Goal: Task Accomplishment & Management: Manage account settings

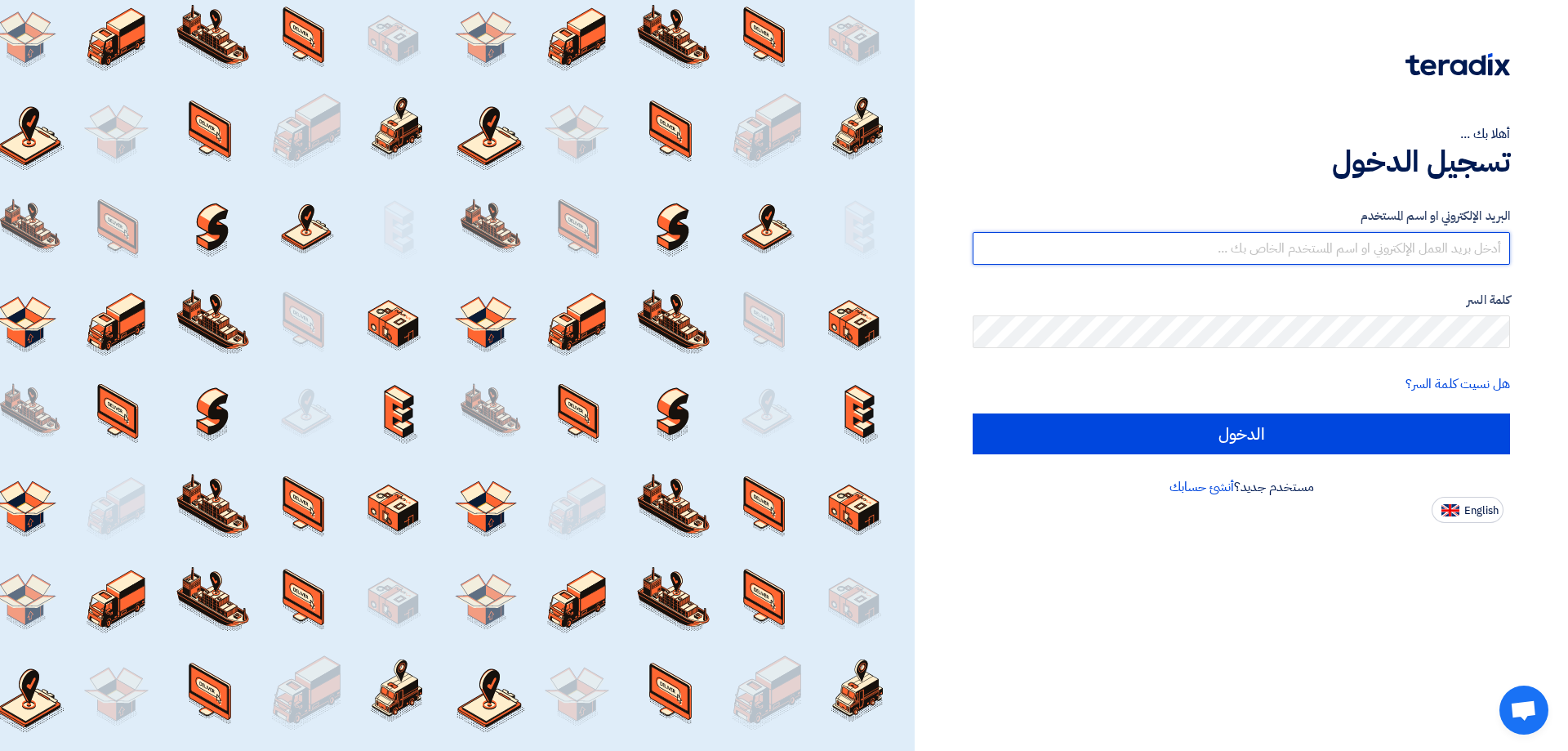
click at [1190, 250] on input "text" at bounding box center [1241, 248] width 538 height 33
type input "[EMAIL_ADDRESS][DOMAIN_NAME]"
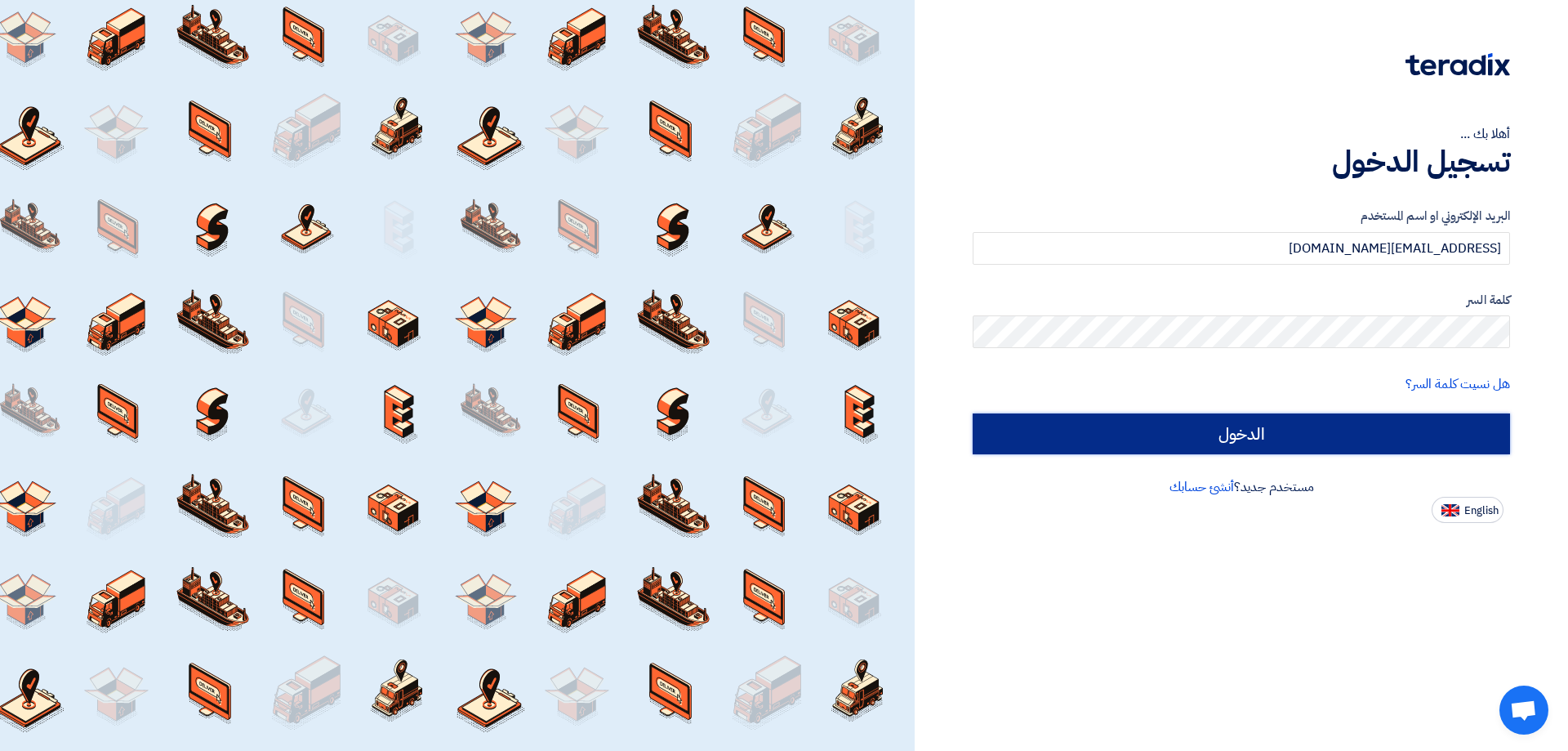
click at [1364, 431] on input "الدخول" at bounding box center [1241, 433] width 538 height 41
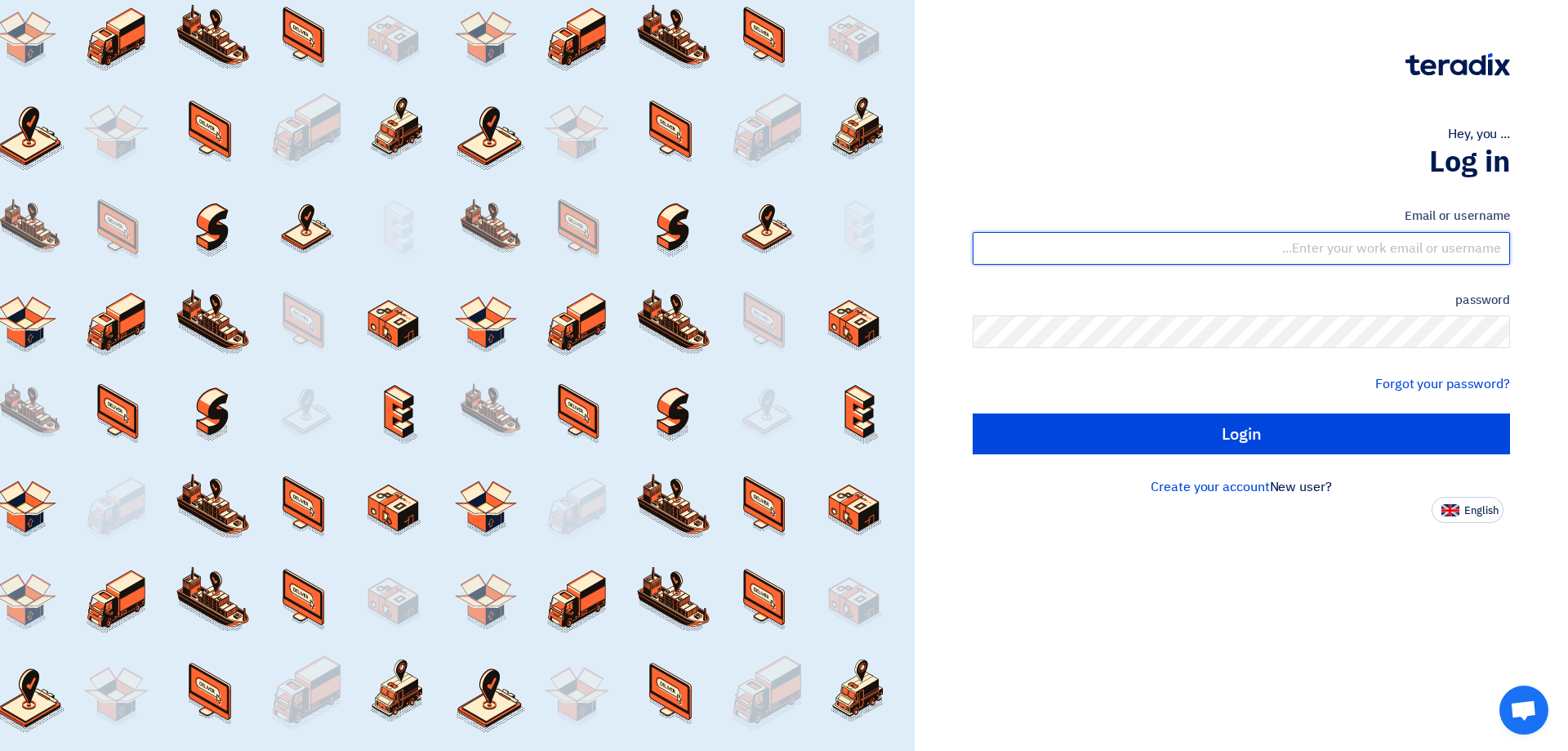
click at [1383, 243] on input "text" at bounding box center [1241, 248] width 538 height 33
type input "[EMAIL_ADDRESS][DOMAIN_NAME]"
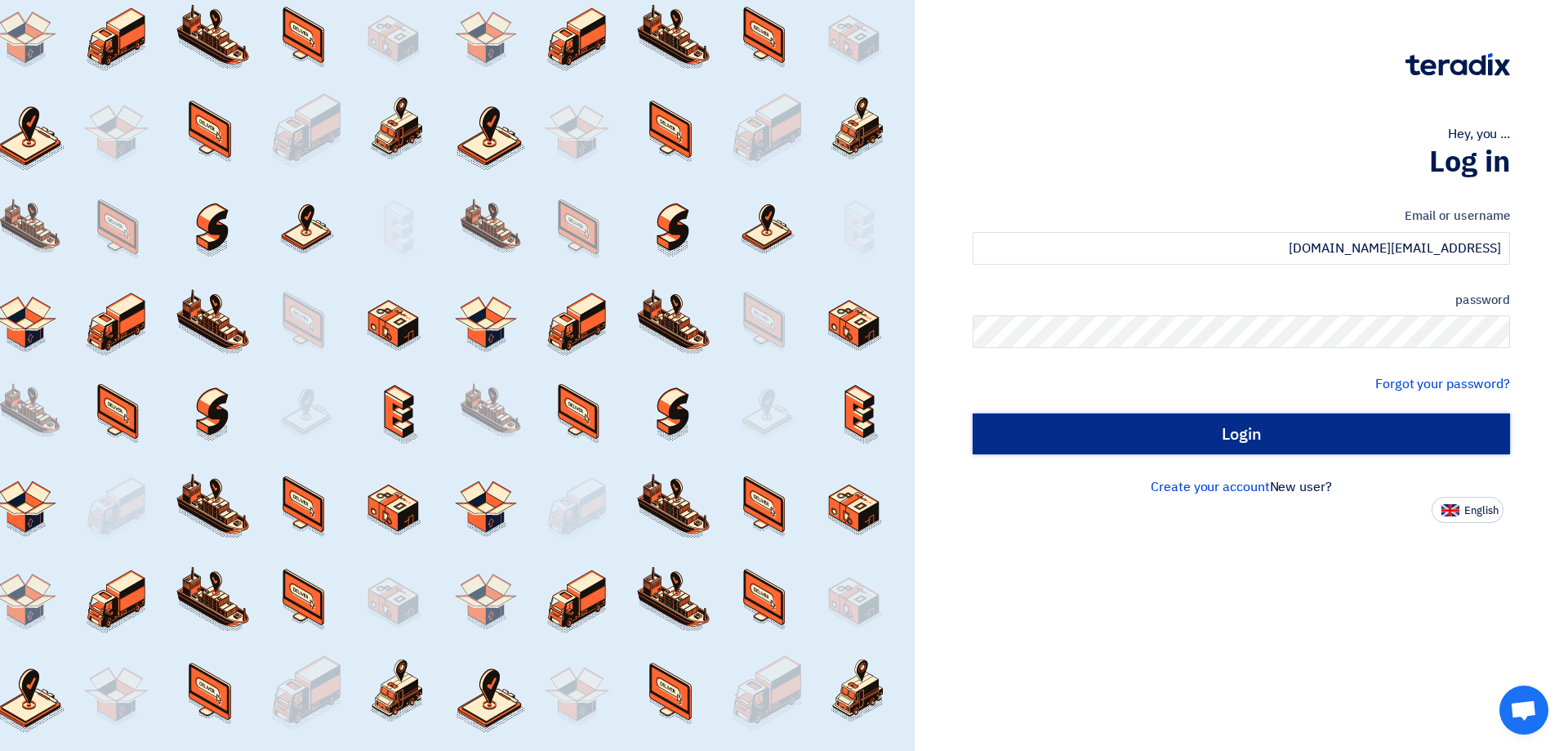
click at [1393, 427] on input "Login" at bounding box center [1241, 433] width 538 height 41
